Goal: Information Seeking & Learning: Learn about a topic

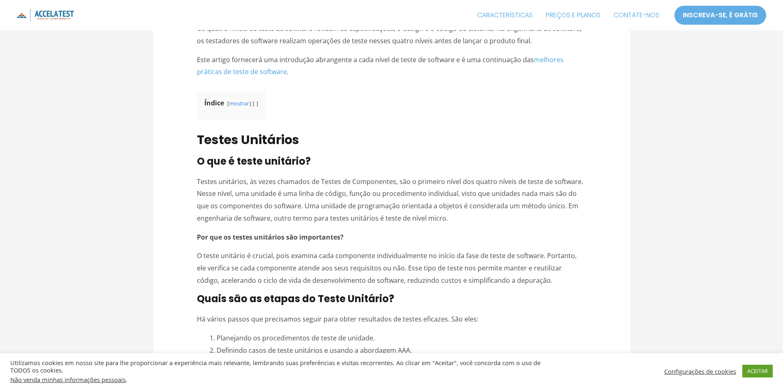
scroll to position [494, 0]
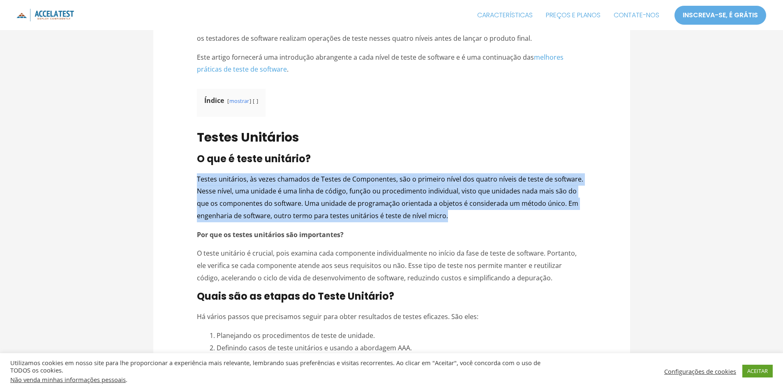
drag, startPoint x: 196, startPoint y: 175, endPoint x: 477, endPoint y: 218, distance: 284.2
copy font "Testes unitários, às vezes chamados de Testes de Componentes, são o primeiro ní…"
click at [199, 175] on font "Testes unitários, às vezes chamados de Testes de Componentes, são o primeiro ní…" at bounding box center [390, 197] width 387 height 46
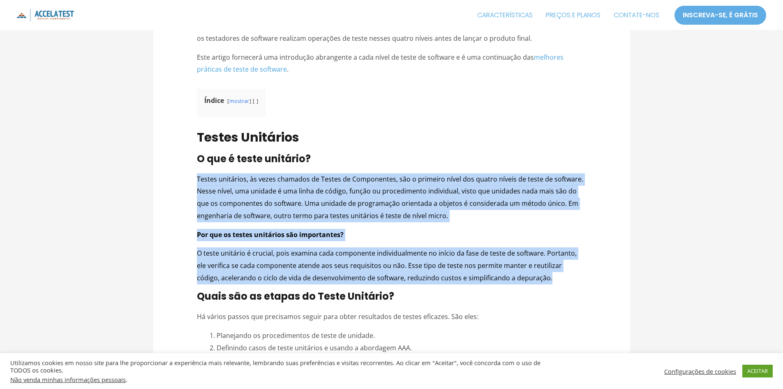
drag, startPoint x: 198, startPoint y: 177, endPoint x: 570, endPoint y: 280, distance: 386.6
copy div "Testes unitários, às vezes chamados de Testes de Componentes, são o primeiro ní…"
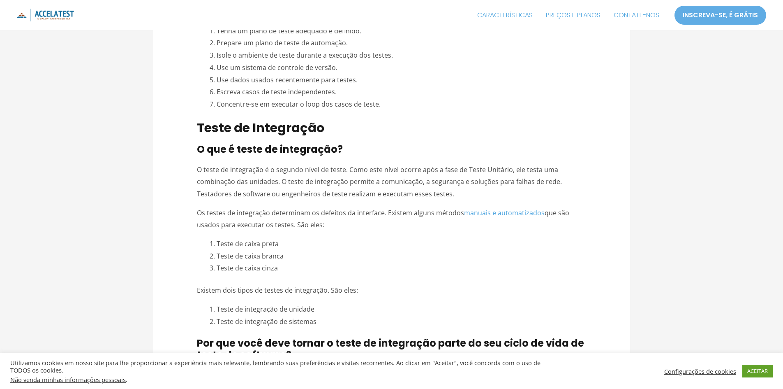
scroll to position [1357, 0]
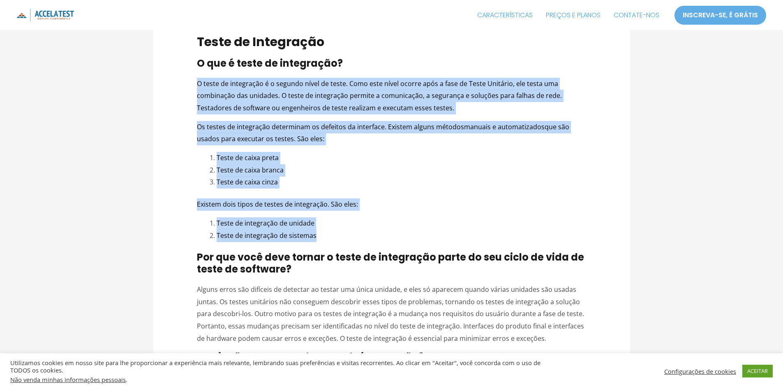
drag, startPoint x: 194, startPoint y: 79, endPoint x: 325, endPoint y: 235, distance: 204.1
copy div "O teste de integração é o segundo nível de teste. Como este nível ocorre após a…"
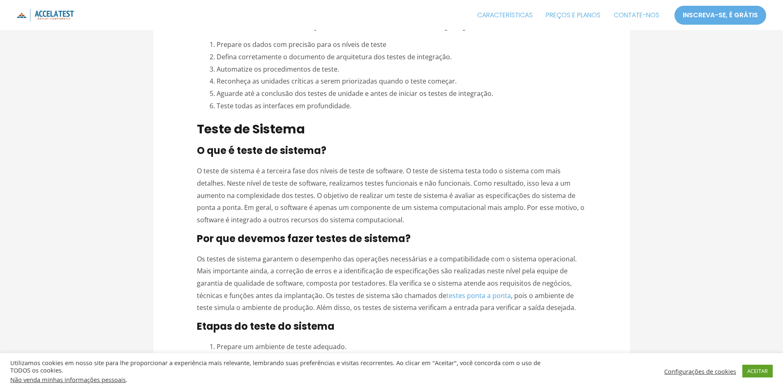
scroll to position [2221, 0]
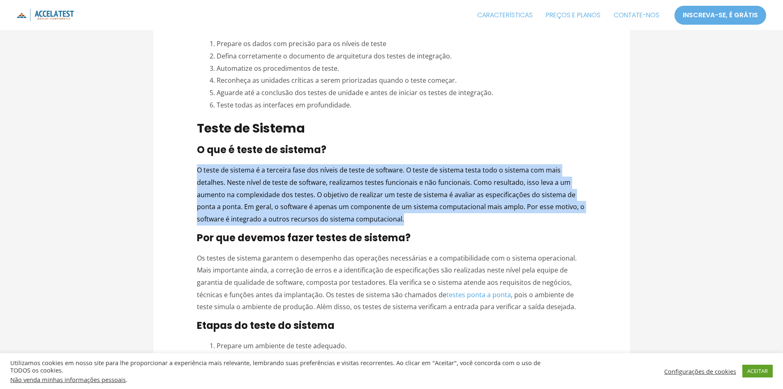
drag, startPoint x: 197, startPoint y: 167, endPoint x: 371, endPoint y: 219, distance: 182.5
copy font "O teste de sistema é a terceira fase dos níveis de teste de software. O teste d…"
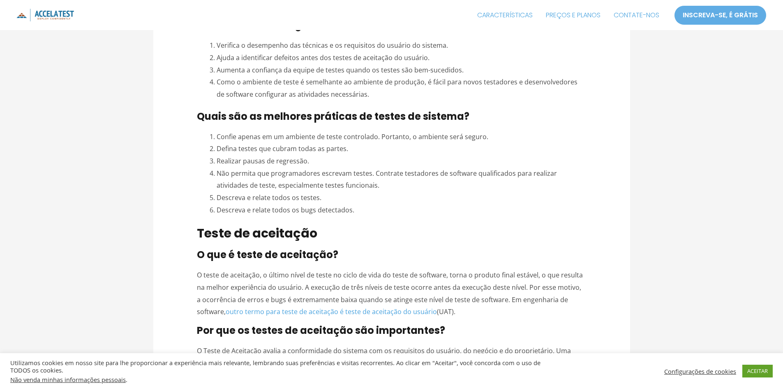
scroll to position [3002, 0]
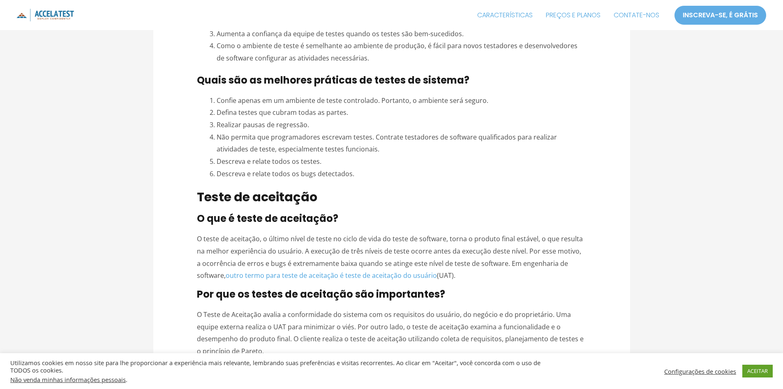
drag, startPoint x: 236, startPoint y: 234, endPoint x: 467, endPoint y: 259, distance: 232.9
click at [467, 259] on p "O teste de aceitação, o último nível de teste no ciclo de vida do teste de soft…" at bounding box center [391, 257] width 389 height 49
copy span "O teste de aceitação, o último nível de teste no ciclo de vida do teste de soft…"
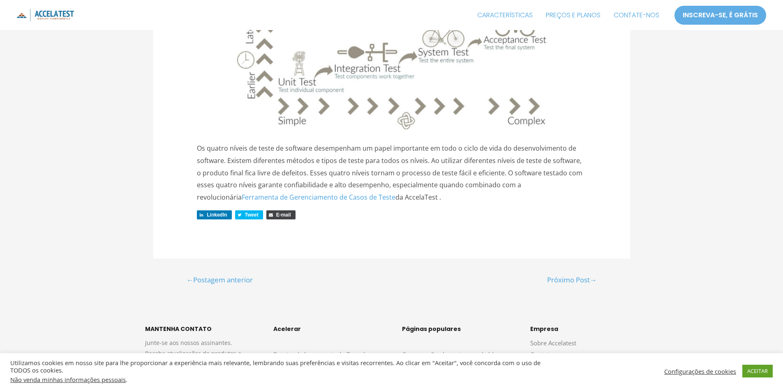
scroll to position [3578, 0]
